Goal: Find specific page/section: Find specific page/section

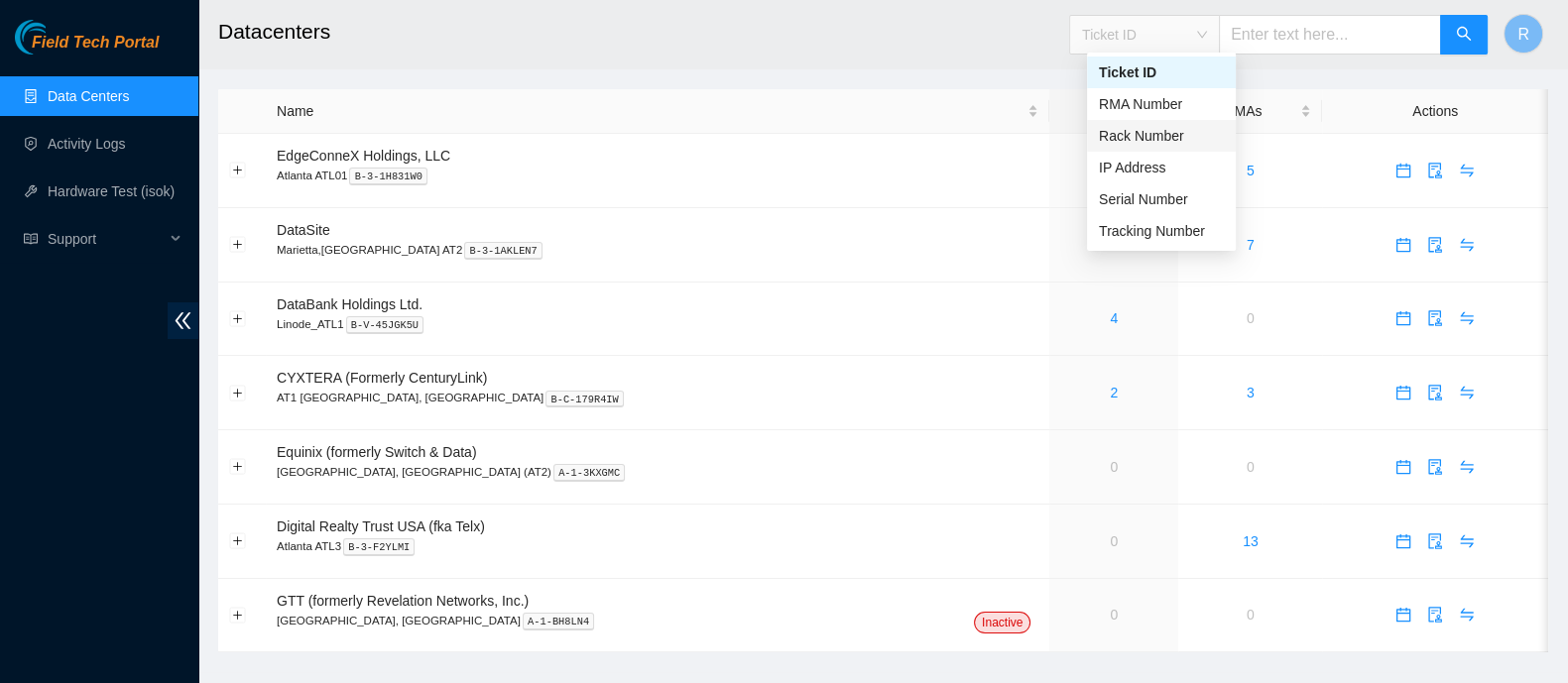
click at [1169, 135] on div "Rack Number" at bounding box center [1160, 136] width 125 height 22
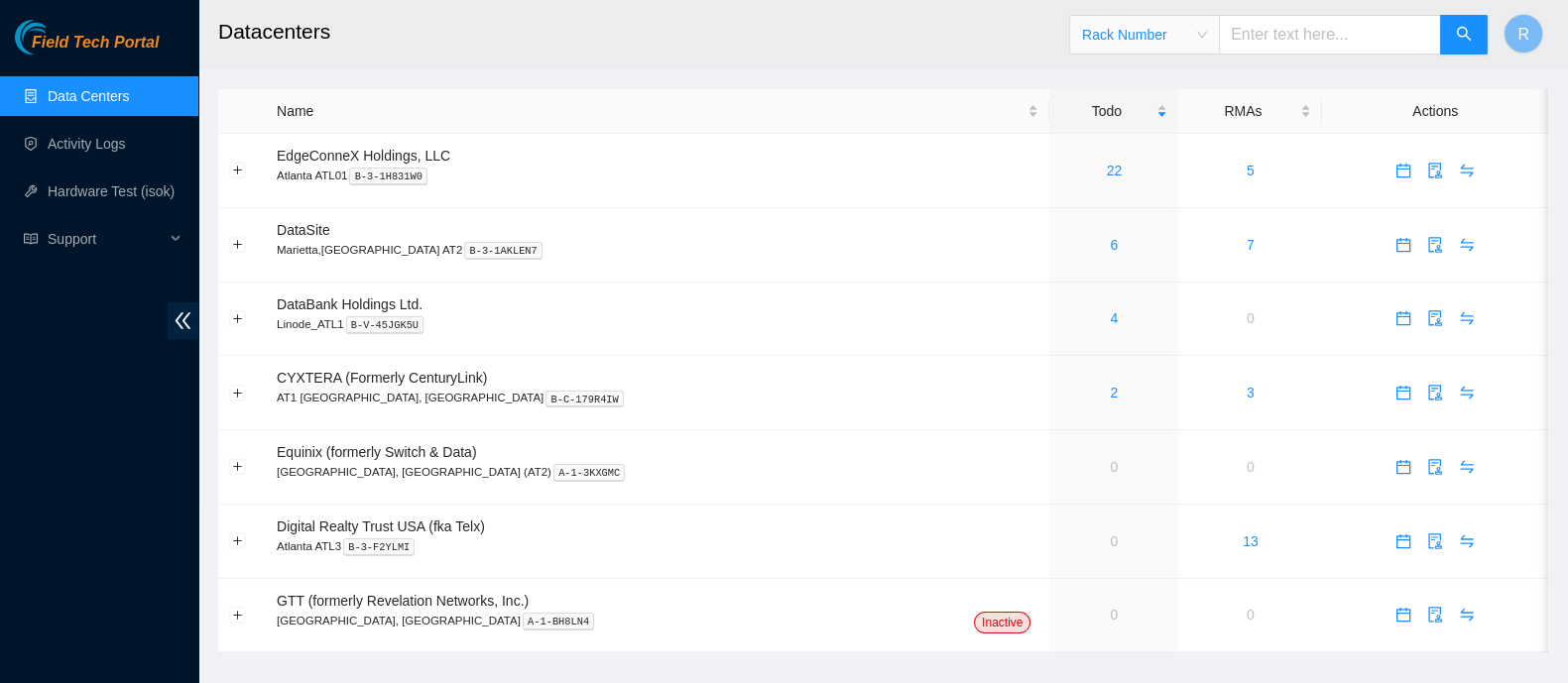
click at [1281, 41] on input "text" at bounding box center [1330, 35] width 222 height 40
type input "8-01"
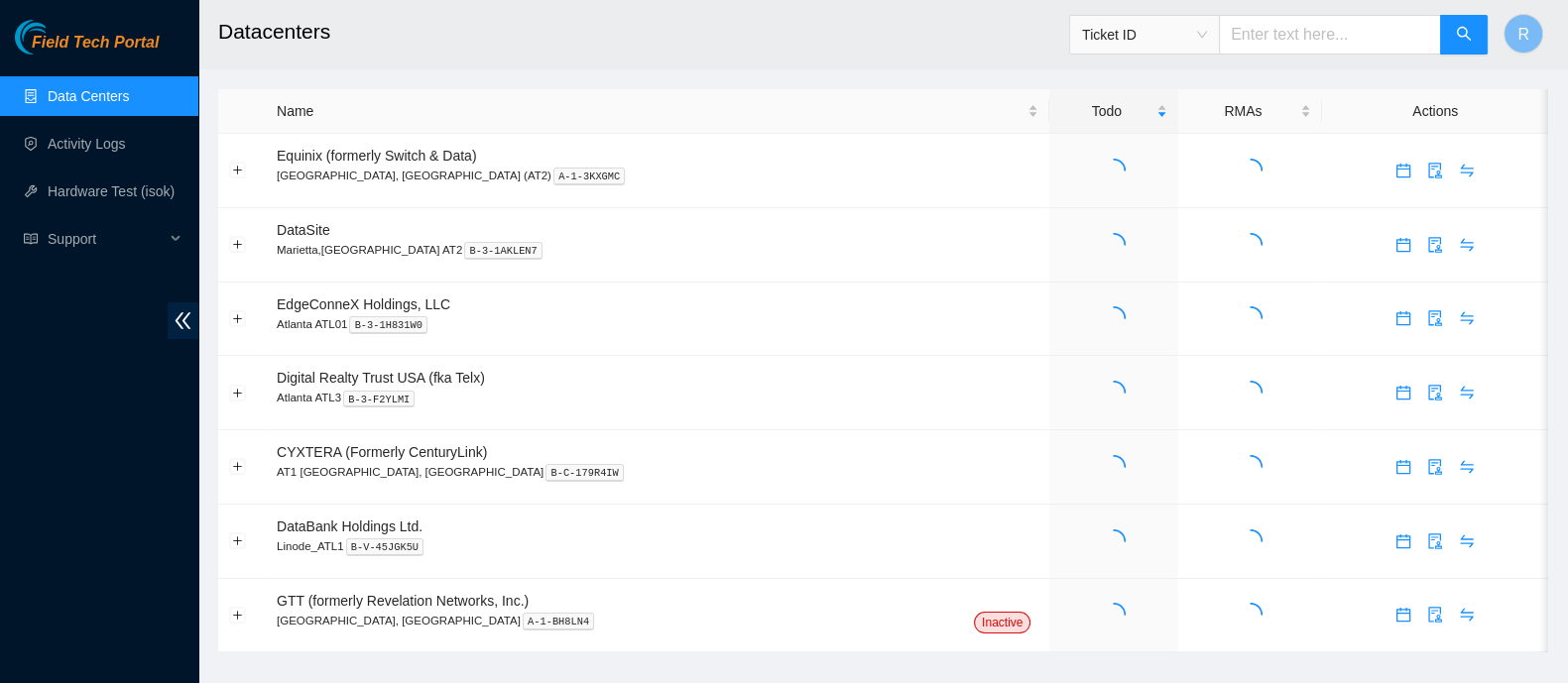
click at [1207, 46] on span "Ticket ID" at bounding box center [1143, 35] width 125 height 30
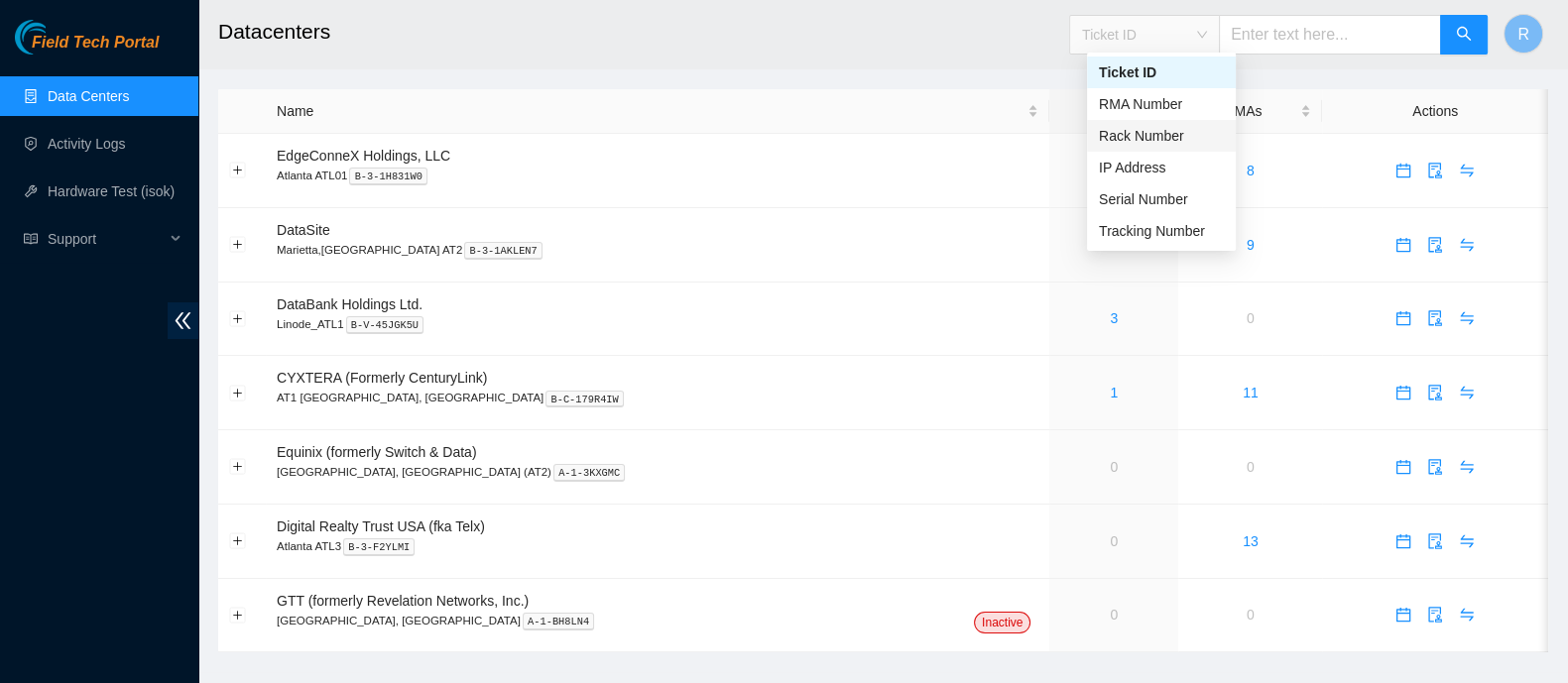
click at [1193, 151] on div "Rack Number" at bounding box center [1160, 136] width 149 height 32
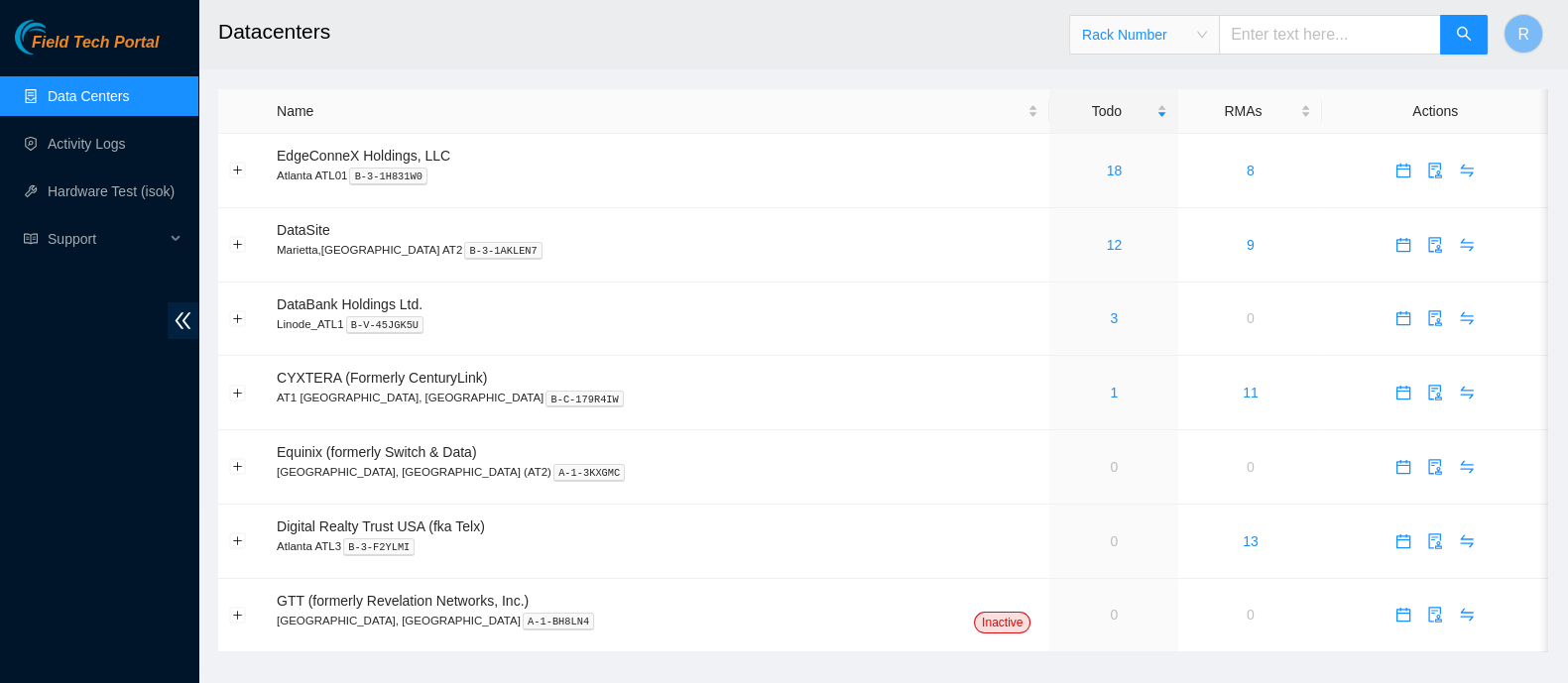
click at [1280, 41] on input "text" at bounding box center [1330, 35] width 222 height 40
type input "33756"
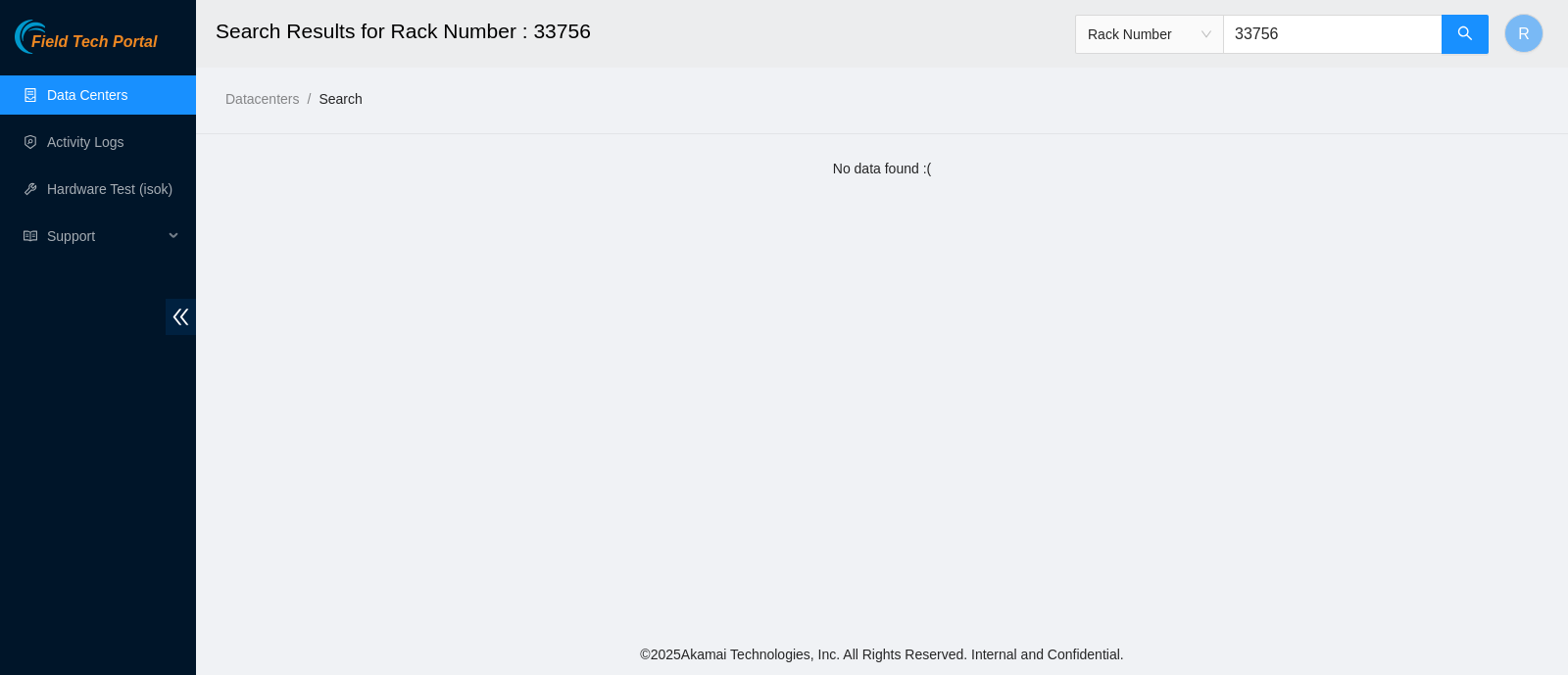
click at [1312, 33] on input "33756" at bounding box center [1332, 34] width 220 height 39
type input "9"
type input "8-01"
